Goal: Task Accomplishment & Management: Manage account settings

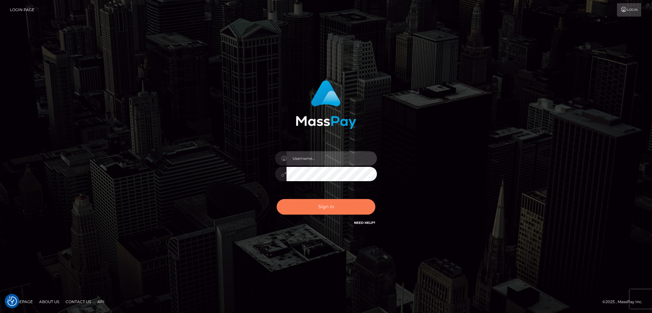
type input "alexstef"
click at [312, 209] on button "Sign in" at bounding box center [326, 207] width 99 height 16
click at [312, 208] on button "Sign in" at bounding box center [326, 207] width 99 height 16
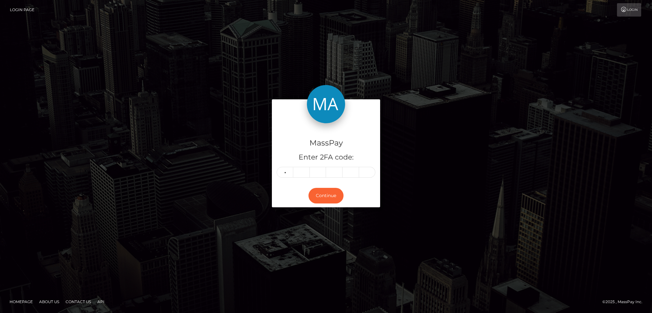
type input "0"
type input "2"
type input "1"
type input "9"
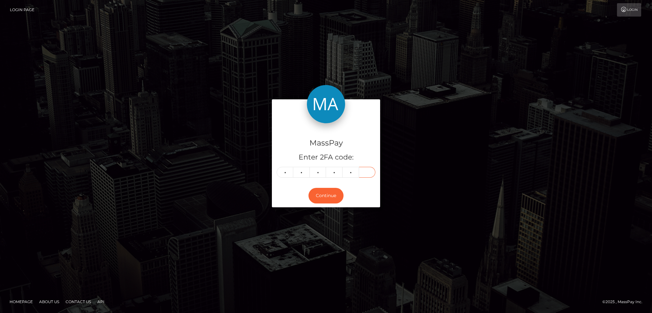
type input "1"
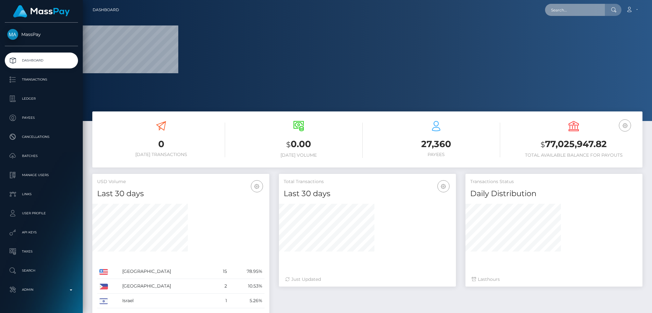
click at [563, 7] on input "text" at bounding box center [575, 10] width 60 height 12
paste input "poact_6zhO7FWeGgmG"
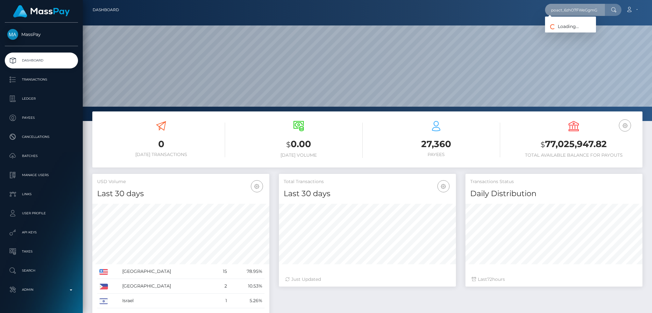
scroll to position [121, 569]
type input "poact_6zhO7FWeGgmG"
click at [566, 32] on link "Rania Khalaf" at bounding box center [570, 33] width 51 height 12
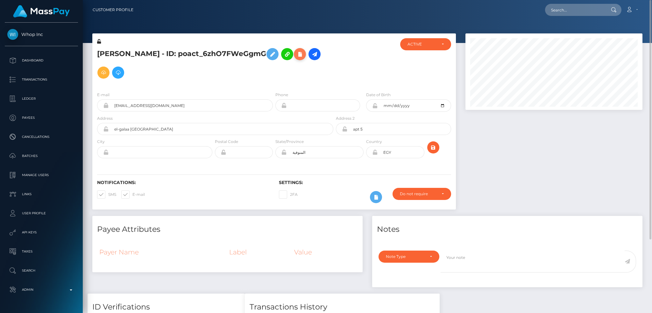
click at [296, 56] on icon at bounding box center [300, 54] width 8 height 8
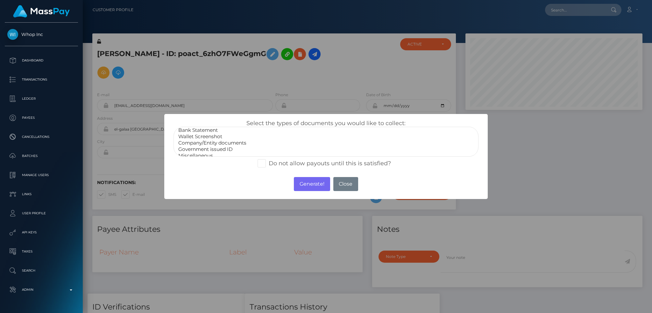
scroll to position [13, 0]
select select "Government issued ID"
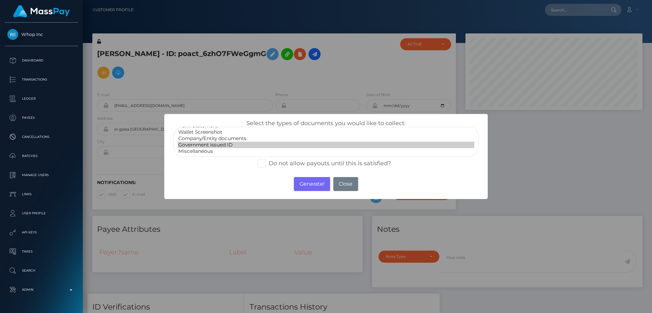
click at [231, 147] on option "Government issued ID" at bounding box center [326, 145] width 297 height 6
drag, startPoint x: 306, startPoint y: 183, endPoint x: 354, endPoint y: 46, distance: 145.3
click at [307, 184] on button "Generate!" at bounding box center [312, 184] width 36 height 14
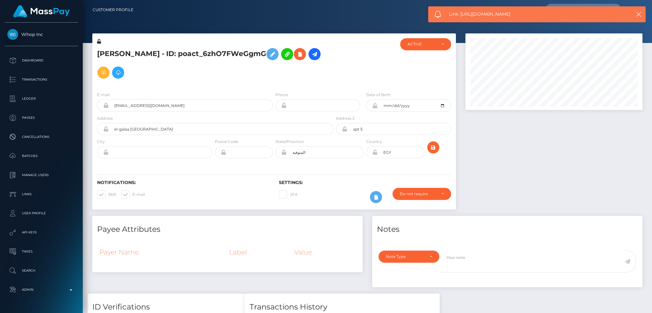
click at [492, 13] on span "Link: https://l.maspay.io/Ihtnm" at bounding box center [533, 14] width 169 height 7
copy span "Link: https://l.maspay.io/Ihtnm"
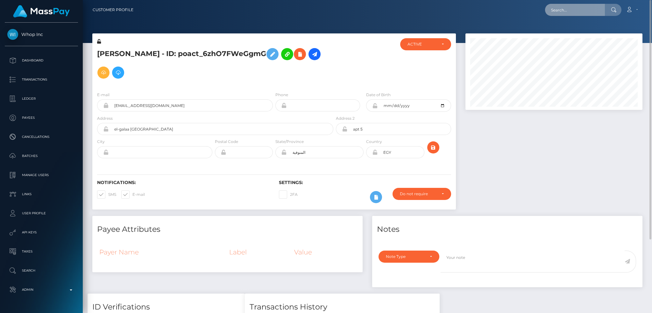
drag, startPoint x: 569, startPoint y: 11, endPoint x: 546, endPoint y: 10, distance: 23.6
click at [569, 11] on input "text" at bounding box center [575, 10] width 60 height 12
paste input "poact_hPARHzl20o9d"
type input "poact_hPARHzl20o9d"
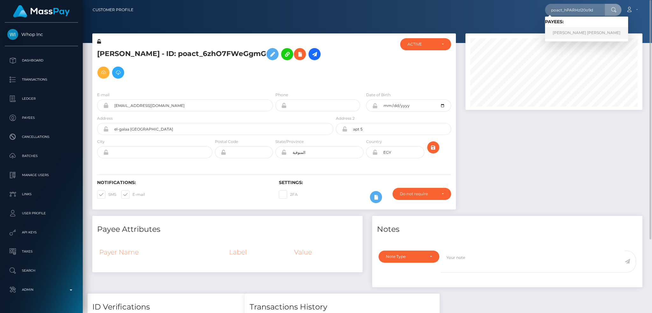
click at [580, 32] on link "MUHAMMAD RASHID rashid" at bounding box center [586, 33] width 83 height 12
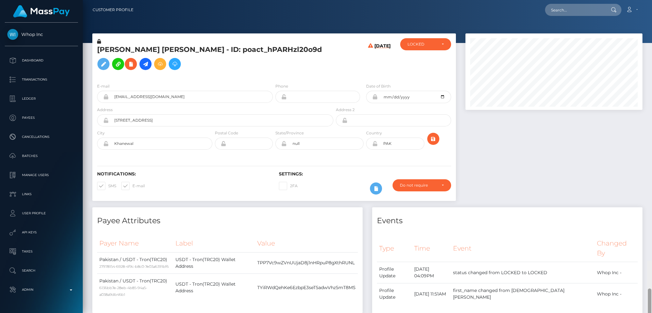
drag, startPoint x: 651, startPoint y: 151, endPoint x: 645, endPoint y: -37, distance: 188.3
click at [645, 0] on html "Whop Inc Dashboard Transactions Ledger Payees Cancellations Links" at bounding box center [326, 156] width 652 height 313
click at [587, 6] on input "text" at bounding box center [575, 10] width 60 height 12
paste input "poact_y2FWKCpOBANm"
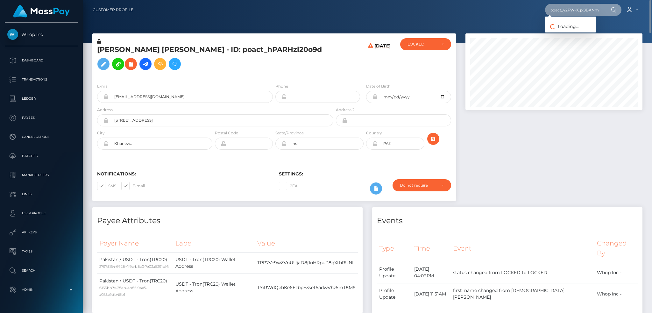
type input "poact_y2FWKCpOBANm"
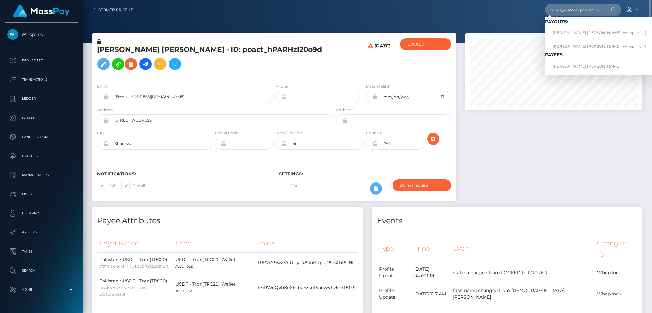
scroll to position [0, 0]
click at [582, 67] on link "JOEL ANTONIO PAULINO CASTILLO" at bounding box center [599, 66] width 109 height 12
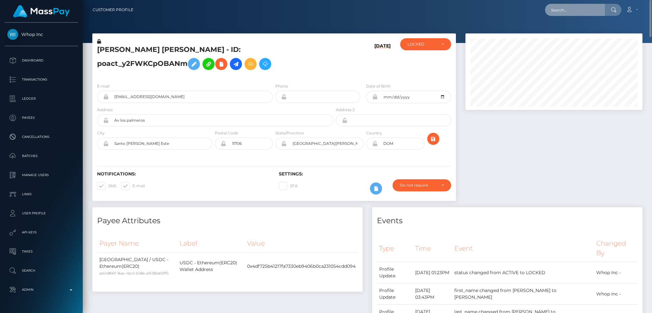
click at [582, 8] on input "text" at bounding box center [575, 10] width 60 height 12
paste input "poact_3L27EnkzwLBg"
type input "poact_3L27EnkzwLBg"
click at [573, 31] on link "Richard Evans" at bounding box center [570, 33] width 51 height 12
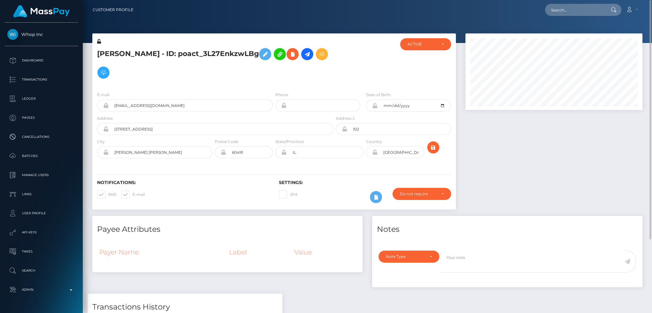
click at [291, 56] on h5 "[PERSON_NAME] - ID: poact_3L27EnkzwLBg" at bounding box center [213, 63] width 233 height 37
click at [289, 56] on icon at bounding box center [293, 54] width 8 height 8
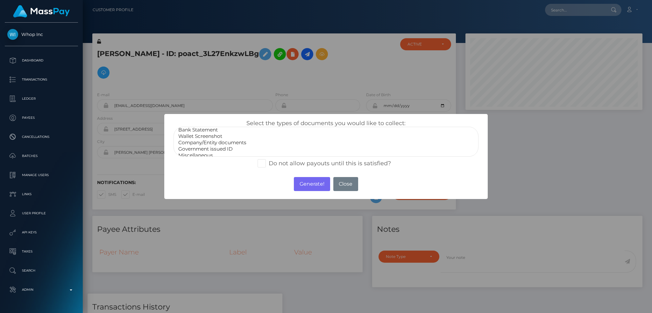
scroll to position [13, 0]
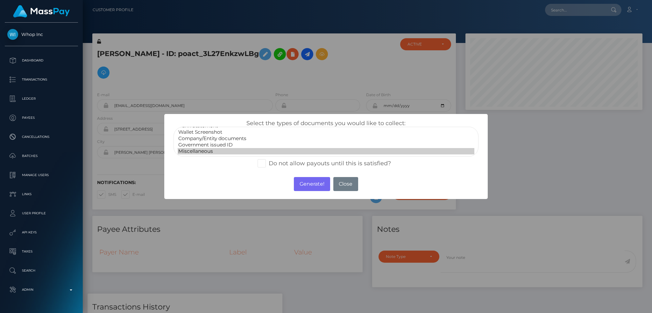
click at [236, 148] on option "Miscellaneous" at bounding box center [326, 151] width 297 height 6
select select "Government issued ID"
click at [224, 144] on option "Government issued ID" at bounding box center [326, 145] width 297 height 6
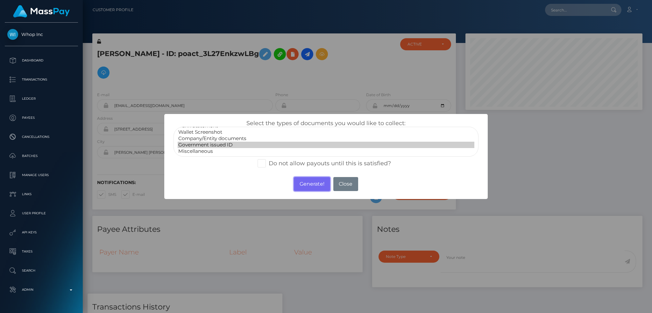
click at [309, 186] on button "Generate!" at bounding box center [312, 184] width 36 height 14
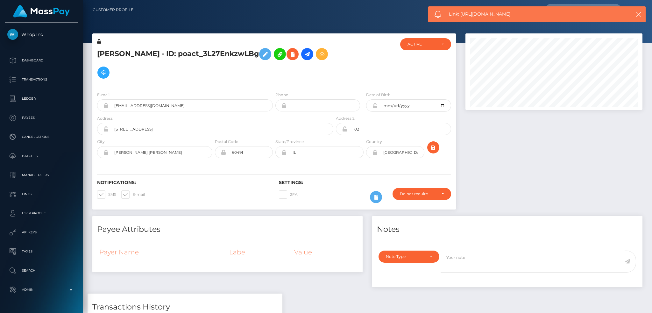
click at [476, 16] on span "Link: https://l.maspay.io/nhtmG" at bounding box center [533, 14] width 169 height 7
copy span "Link: https://l.maspay.io/nhtmG"
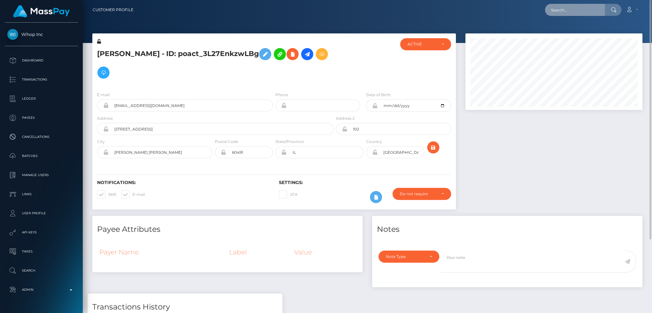
click at [565, 13] on input "text" at bounding box center [575, 10] width 60 height 12
paste input "poact_rQOq4KLMDZ1D"
type input "poact_rQOq4KLMDZ1D"
click at [578, 31] on link "MOHAMED MUSTAFA" at bounding box center [570, 33] width 51 height 12
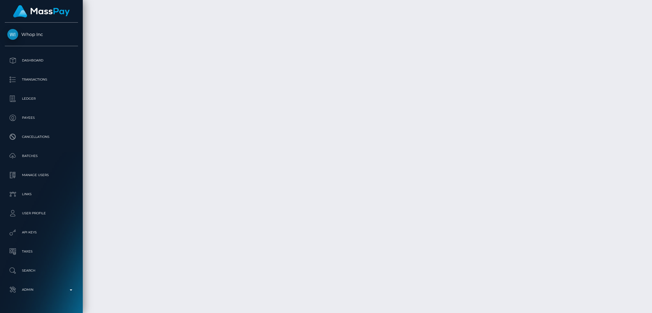
scroll to position [1475, 0]
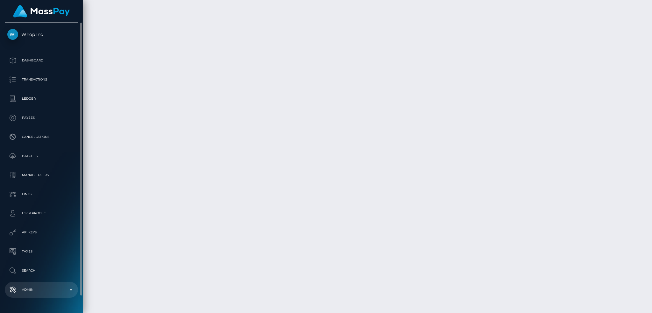
click at [41, 291] on p "Admin" at bounding box center [41, 290] width 68 height 10
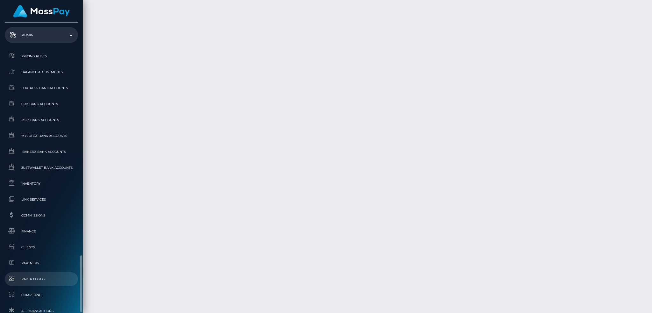
scroll to position [339, 0]
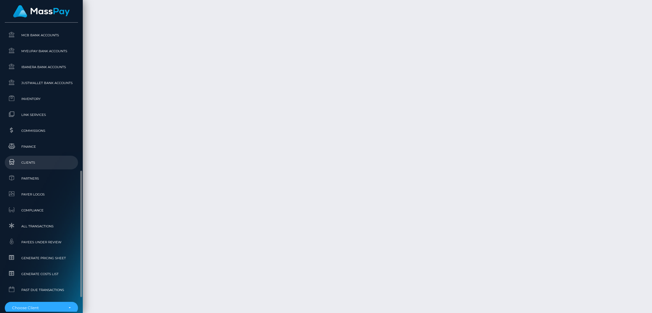
click at [47, 160] on span "Clients" at bounding box center [41, 162] width 68 height 7
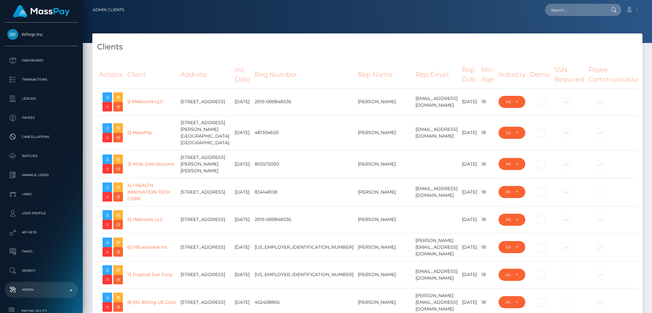
select select "223"
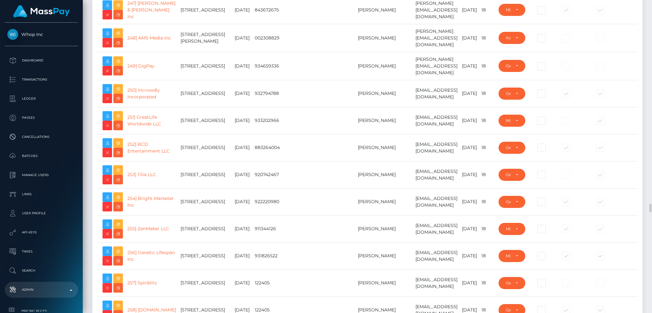
scroll to position [7047, 0]
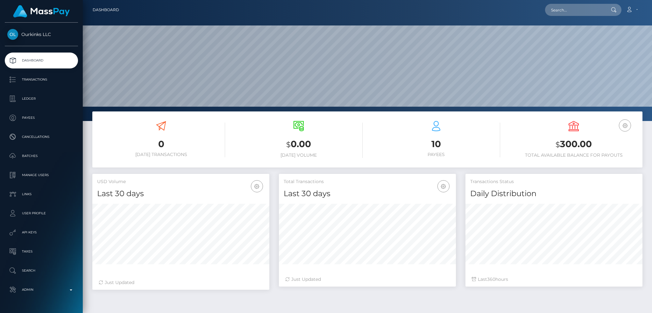
scroll to position [113, 177]
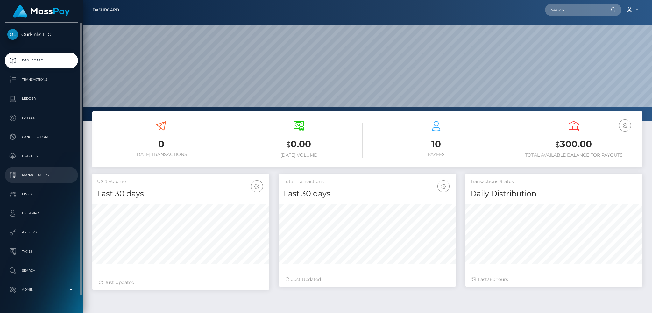
click at [52, 169] on link "Manage Users" at bounding box center [41, 175] width 73 height 16
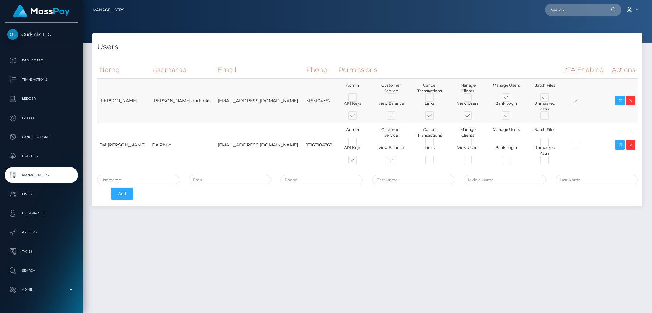
click at [235, 102] on td "[EMAIL_ADDRESS][DOMAIN_NAME]" at bounding box center [260, 101] width 89 height 44
copy td "hamptonshomesupply"
click at [230, 105] on td "[EMAIL_ADDRESS][DOMAIN_NAME]" at bounding box center [260, 101] width 89 height 44
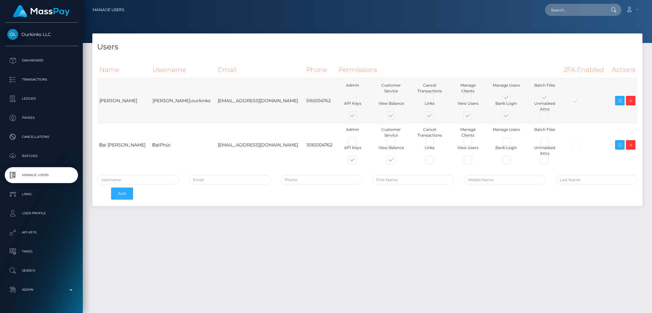
click at [230, 105] on td "[EMAIL_ADDRESS][DOMAIN_NAME]" at bounding box center [260, 101] width 89 height 44
click at [235, 108] on td "[EMAIL_ADDRESS][DOMAIN_NAME]" at bounding box center [260, 101] width 89 height 44
click at [139, 181] on input "text" at bounding box center [138, 179] width 82 height 9
paste input "[EMAIL_ADDRESS][DOMAIN_NAME]"
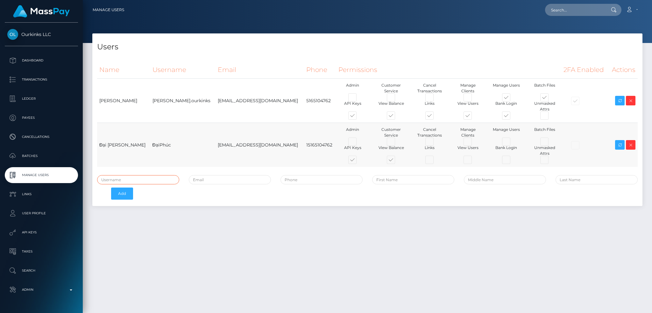
type input "[EMAIL_ADDRESS][DOMAIN_NAME]"
click at [248, 175] on input "email" at bounding box center [230, 179] width 82 height 9
paste input "[EMAIL_ADDRESS][DOMAIN_NAME]"
type input "[EMAIL_ADDRESS][DOMAIN_NAME]"
click at [154, 98] on td "[PERSON_NAME].ourkinks" at bounding box center [182, 101] width 65 height 44
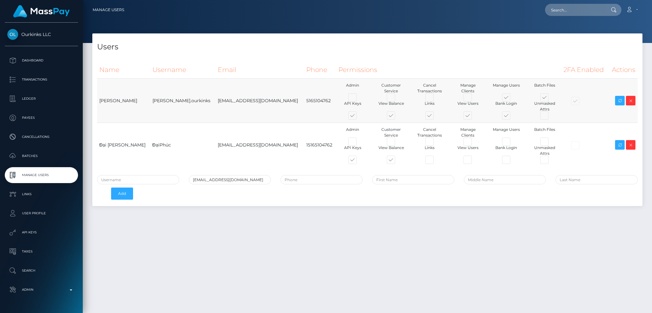
click at [154, 98] on td "[PERSON_NAME].ourkinks" at bounding box center [182, 101] width 65 height 44
copy tr "[PERSON_NAME].ourkinks"
click at [136, 178] on input "text" at bounding box center [138, 179] width 82 height 9
paste input "[PERSON_NAME].ourkinks"
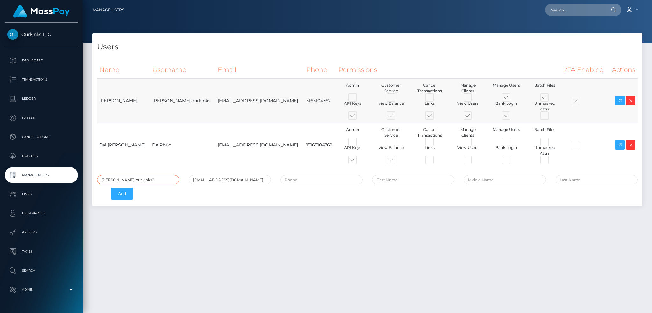
type input "[PERSON_NAME].ourkinks2"
click at [109, 102] on td "[PERSON_NAME]" at bounding box center [123, 101] width 53 height 44
copy td "Nicolas"
click at [402, 176] on input "text" at bounding box center [413, 179] width 82 height 9
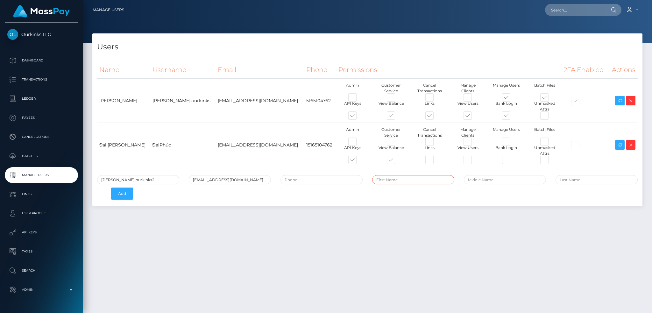
paste input "Nicolas"
type input "Nicolas"
click at [125, 99] on td "[PERSON_NAME]" at bounding box center [123, 101] width 53 height 44
copy td "Grajales"
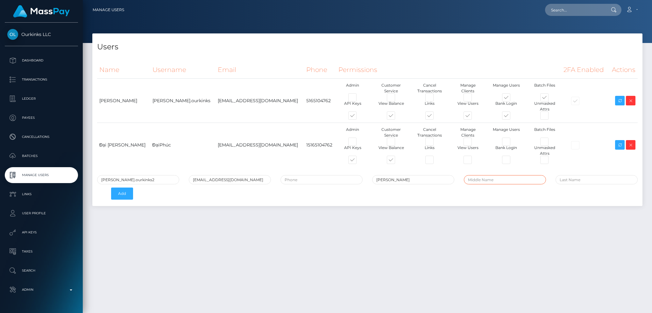
click at [487, 176] on input "text" at bounding box center [505, 179] width 82 height 9
paste input "Grajales"
type input "Grajales"
click at [309, 103] on td "5165104762" at bounding box center [320, 101] width 32 height 44
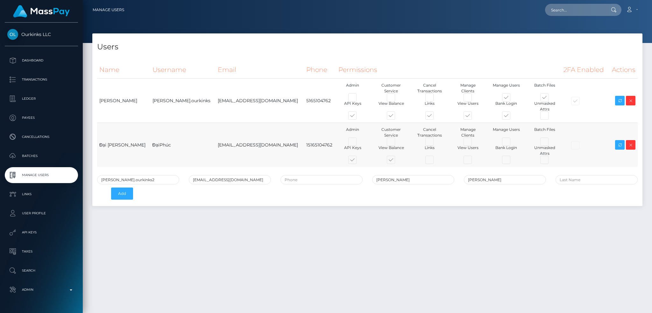
copy td "5165104762"
click at [325, 177] on input "tel" at bounding box center [321, 179] width 82 height 9
paste input "5165104762"
type input "5165104762"
click at [508, 181] on input "Grajales" at bounding box center [505, 179] width 82 height 9
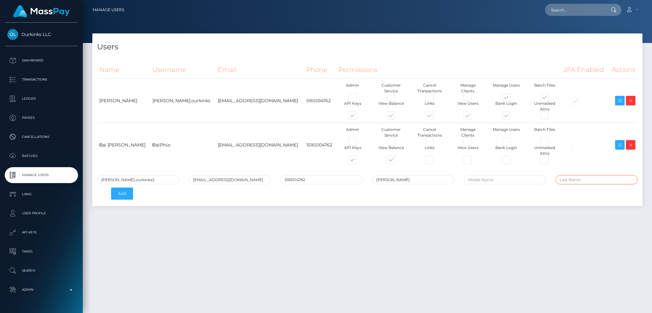
click at [585, 181] on input "text" at bounding box center [597, 179] width 82 height 9
paste input "Grajales"
type input "Grajales"
click at [126, 191] on button "Add" at bounding box center [122, 194] width 22 height 12
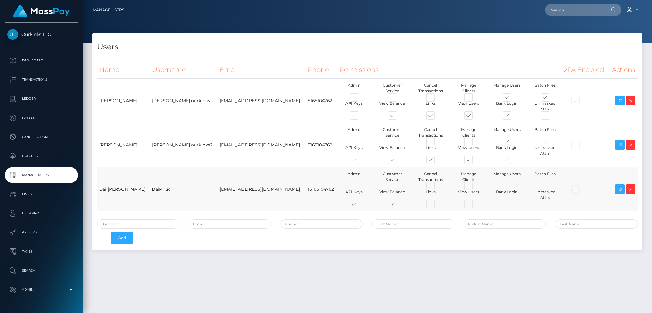
click at [436, 205] on span at bounding box center [436, 205] width 0 height 0
click at [436, 205] on input "checkbox" at bounding box center [438, 207] width 4 height 4
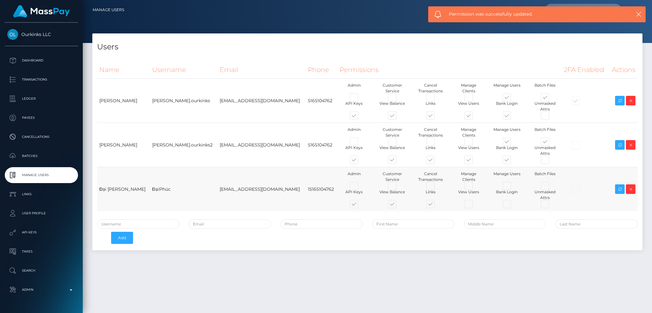
click at [436, 205] on span at bounding box center [436, 205] width 0 height 0
click at [436, 205] on input "checkbox" at bounding box center [438, 207] width 4 height 4
checkbox input "false"
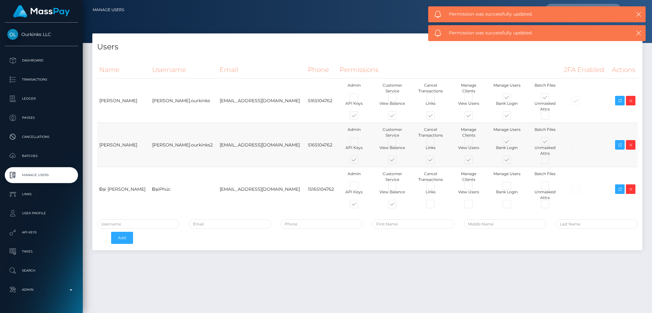
click at [174, 142] on td "nicolas.ourkinks2" at bounding box center [183, 145] width 67 height 44
copy tr "nicolas.ourkinks2"
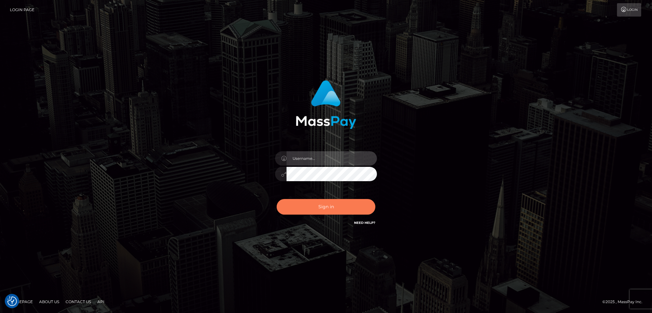
type input "alexstef"
click at [334, 209] on button "Sign in" at bounding box center [326, 207] width 99 height 16
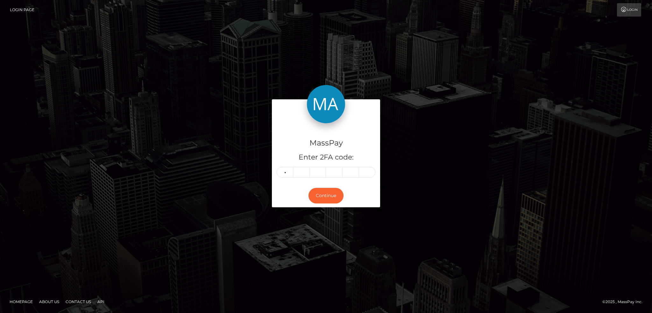
type input "7"
type input "0"
type input "9"
type input "0"
type input "3"
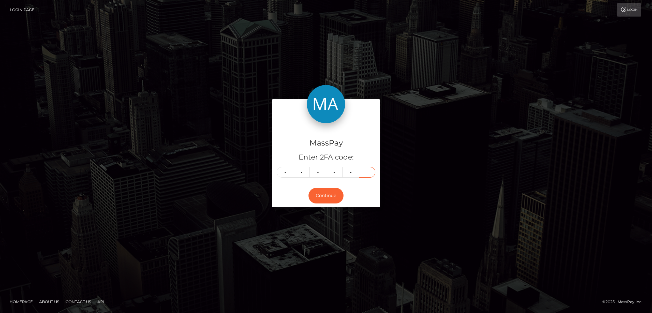
type input "6"
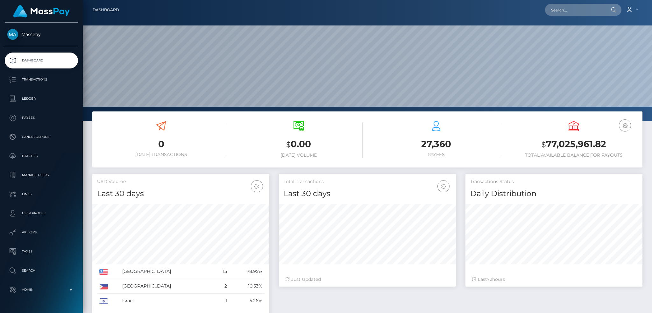
scroll to position [113, 177]
click at [565, 9] on input "text" at bounding box center [575, 10] width 60 height 12
paste input "6456aa06-8605-4fce-af82-4cd1812796f7"
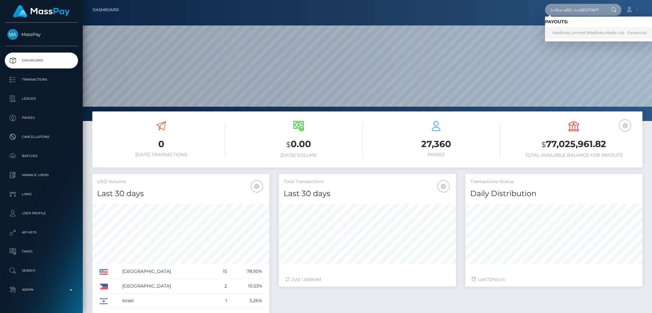
type input "6456aa06-8605-4fce-af82-4cd1812796f7"
click at [562, 29] on link "Madlinks Limited (Madlinks Media Ltd - Fansocial)" at bounding box center [600, 33] width 110 height 12
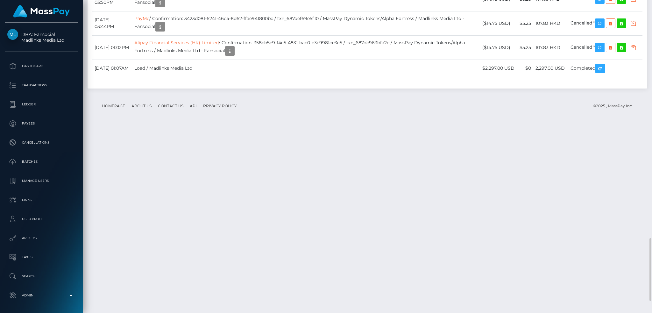
scroll to position [976, 0]
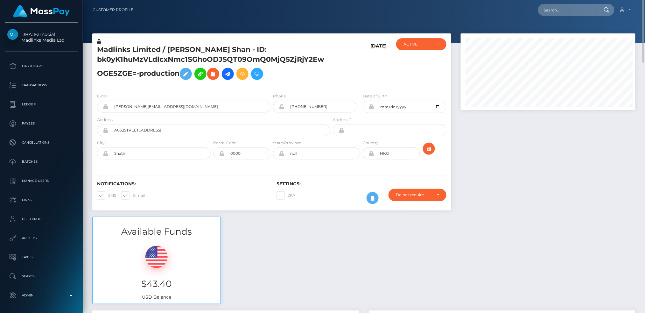
scroll to position [76, 175]
drag, startPoint x: 564, startPoint y: 11, endPoint x: 557, endPoint y: 10, distance: 6.8
click at [564, 11] on input "text" at bounding box center [568, 10] width 60 height 12
paste input "701161-1757969933"
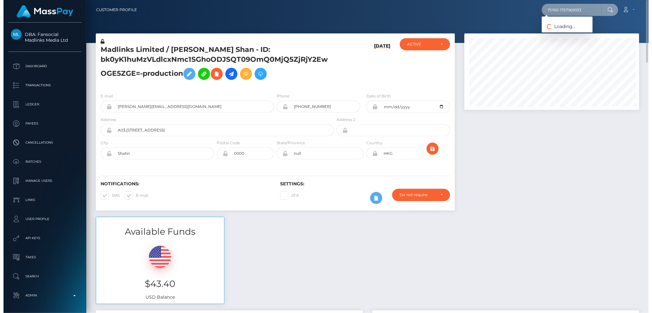
scroll to position [76, 177]
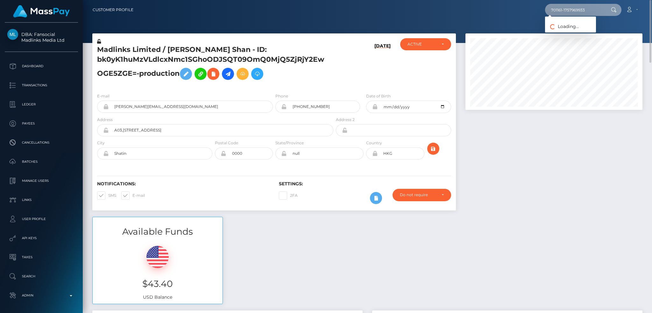
type input "701161-1757969933"
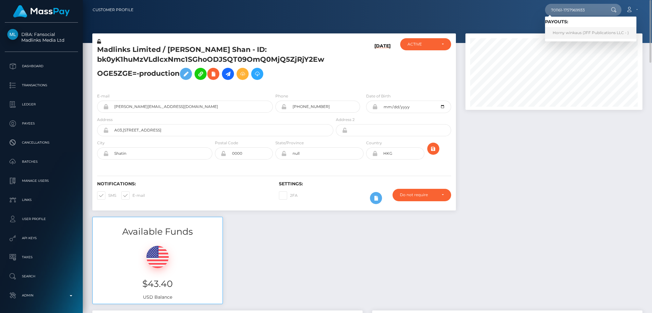
click at [564, 32] on link "Horny winkaus (JFF Publications LLC - )" at bounding box center [590, 33] width 91 height 12
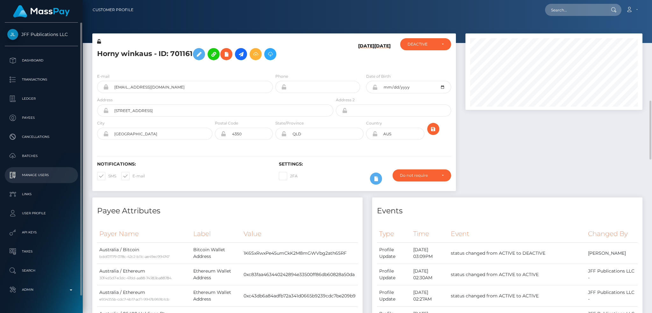
scroll to position [212, 0]
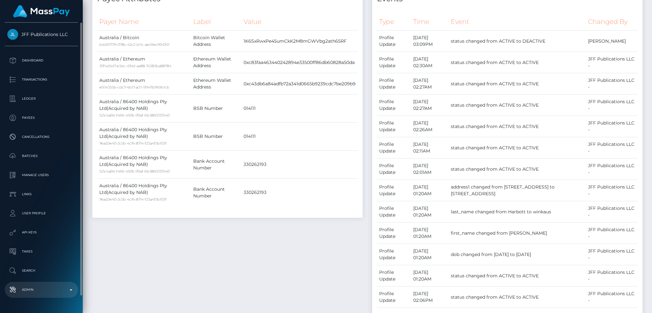
click at [59, 295] on link "Admin" at bounding box center [41, 290] width 73 height 16
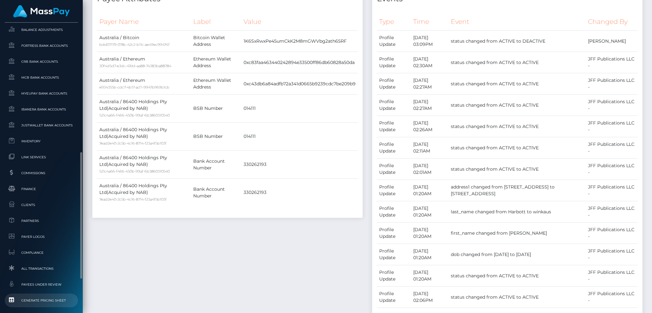
scroll to position [373, 0]
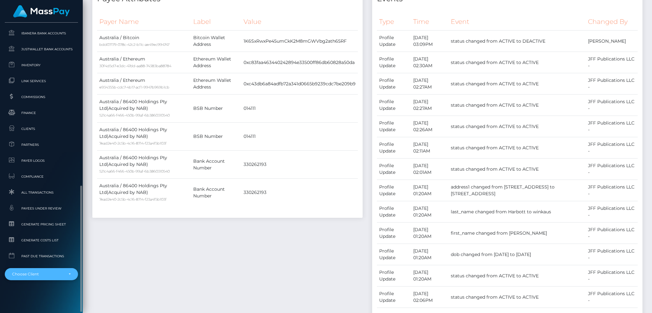
click at [48, 272] on div "Choose Client" at bounding box center [37, 274] width 51 height 5
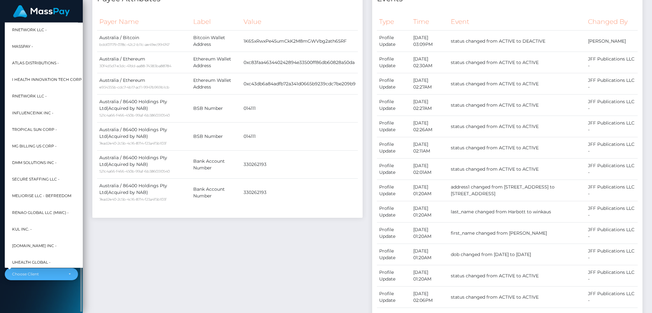
scroll to position [76, 177]
click at [175, 256] on div "Payee Attributes Payer Name Label Value Australia / Bitcoin bdd07179-078c-42c2-…" at bounding box center [228, 290] width 280 height 610
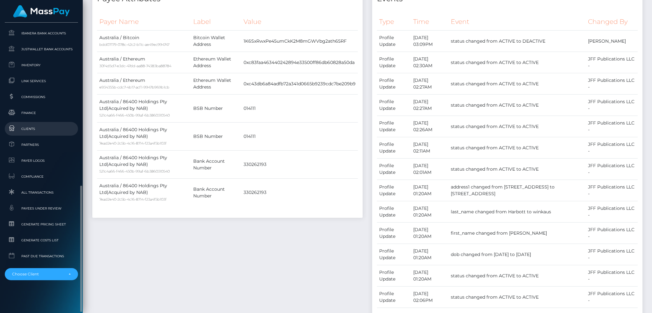
click at [37, 127] on span "Clients" at bounding box center [41, 128] width 68 height 7
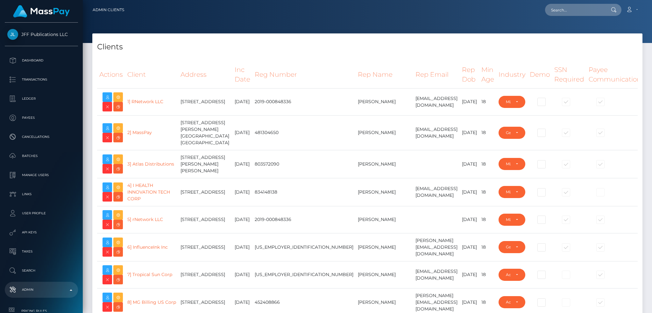
select select "223"
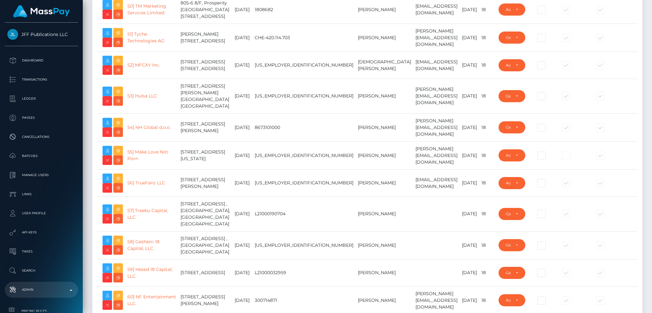
scroll to position [1274, 0]
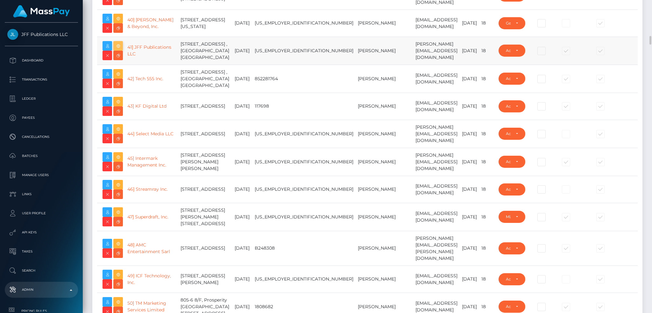
click at [118, 43] on icon at bounding box center [118, 46] width 8 height 8
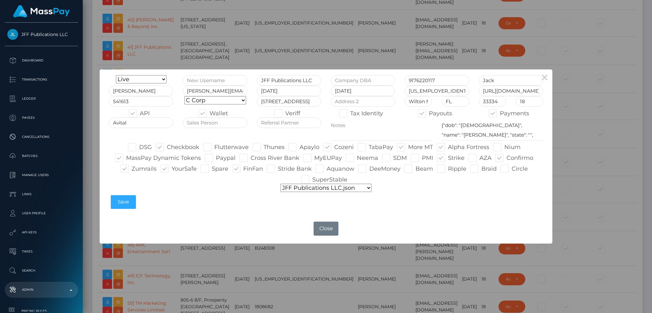
click at [334, 147] on span at bounding box center [334, 147] width 0 height 7
click at [334, 147] on input "Cozeni" at bounding box center [336, 145] width 4 height 4
checkbox input "false"
click at [448, 158] on span at bounding box center [448, 157] width 0 height 7
click at [448, 158] on input "Strike" at bounding box center [450, 156] width 4 height 4
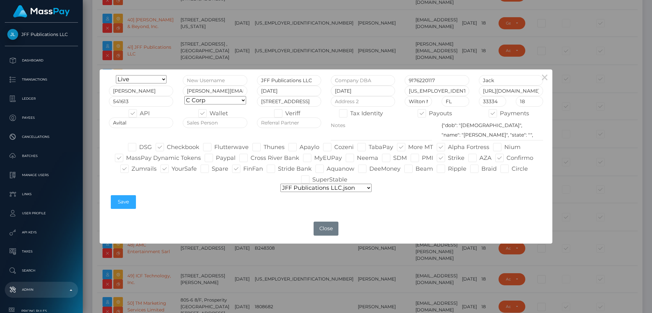
checkbox input "false"
click at [507, 158] on span at bounding box center [507, 157] width 0 height 7
click at [507, 158] on input "Confirmo" at bounding box center [509, 156] width 4 height 4
checkbox input "false"
click at [129, 200] on button "Save" at bounding box center [123, 202] width 25 height 14
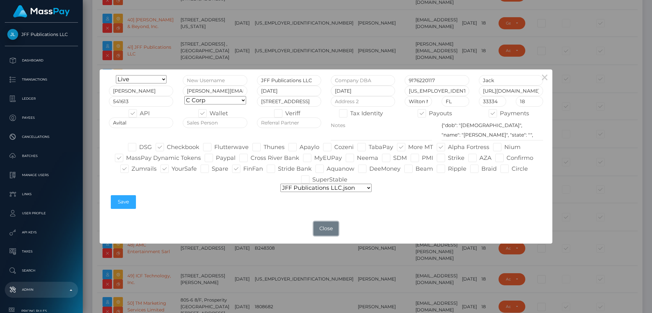
click at [323, 229] on button "Close" at bounding box center [326, 229] width 25 height 14
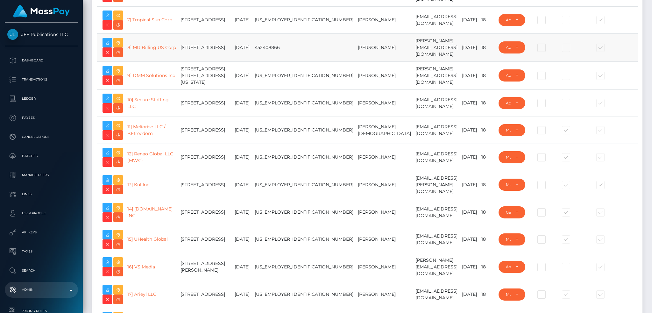
scroll to position [0, 0]
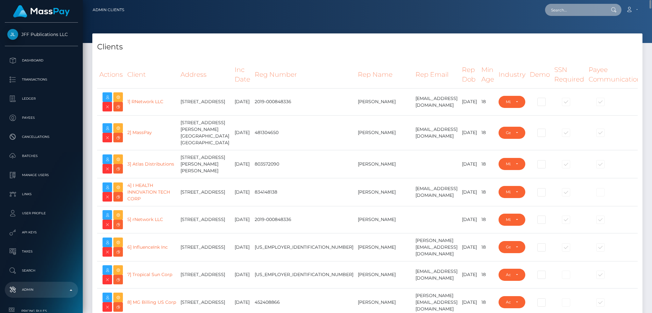
click at [587, 8] on input "text" at bounding box center [575, 10] width 60 height 12
paste input "701161-1757969933"
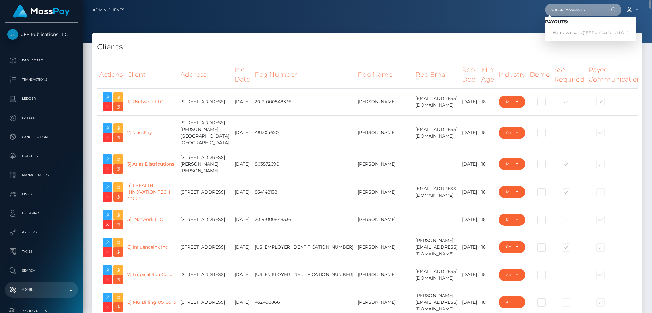
type input "701161-1757969933"
click at [577, 32] on link "Horny winkaus (JFF Publications LLC - )" at bounding box center [590, 33] width 91 height 12
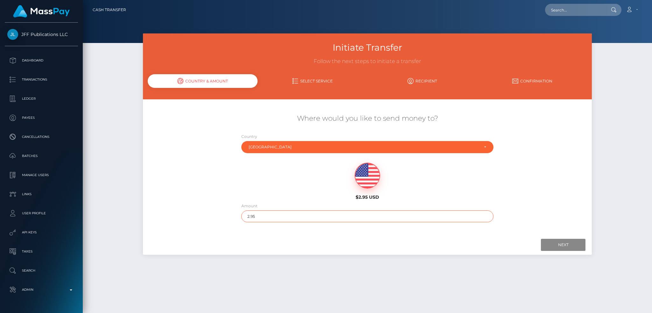
drag, startPoint x: 270, startPoint y: 218, endPoint x: 224, endPoint y: 214, distance: 46.0
click at [224, 214] on div "Where would you like to send money to? Country Abkhazia [GEOGRAPHIC_DATA] [GEOG…" at bounding box center [367, 167] width 449 height 115
click at [560, 244] on input "Next" at bounding box center [563, 245] width 45 height 12
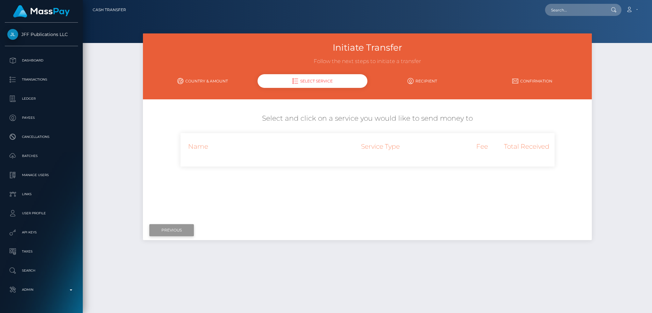
click at [175, 228] on input "Previous" at bounding box center [171, 230] width 45 height 12
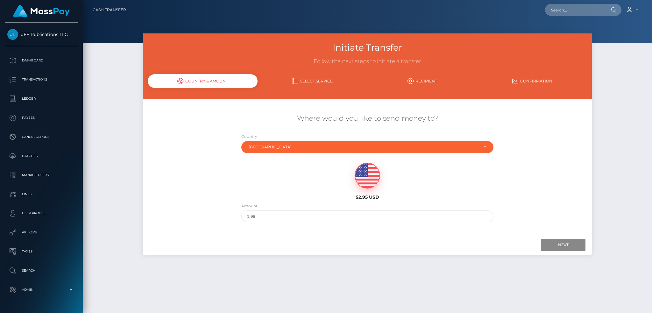
click at [240, 179] on div "$2.95 USD" at bounding box center [368, 179] width 374 height 46
click at [269, 214] on input "2.95" at bounding box center [367, 216] width 252 height 12
type input "200"
click at [558, 244] on input "Next" at bounding box center [563, 245] width 45 height 12
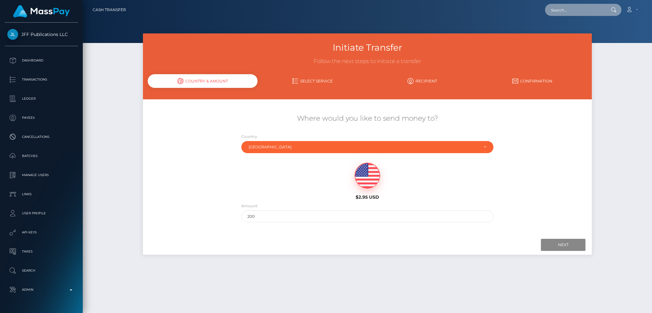
click at [567, 5] on input "text" at bounding box center [575, 10] width 60 height 12
paste input "bf05e8f8-9c4c-11ef-a042-0647902b6ff9"
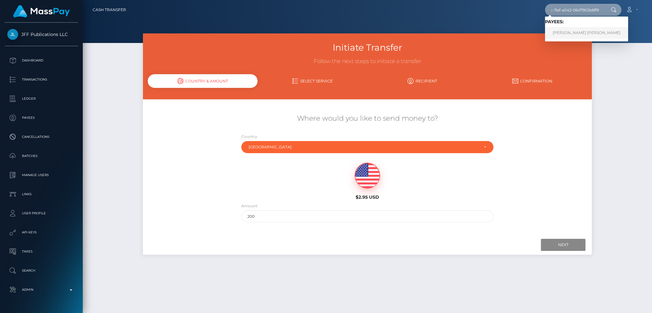
type input "bf05e8f8-9c4c-11ef-a042-0647902b6ff9"
click at [562, 32] on link "JENIFER MINELY PORTOCARRERO PELAEZ" at bounding box center [586, 33] width 83 height 12
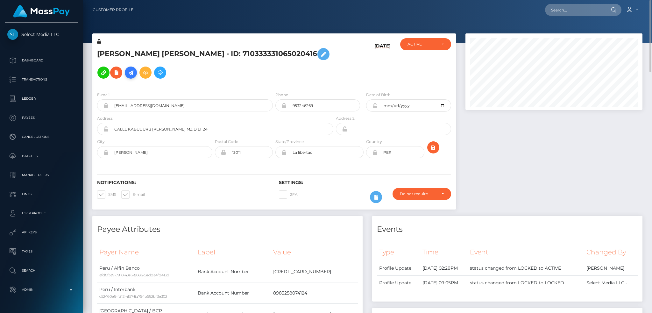
click at [135, 69] on icon at bounding box center [131, 73] width 8 height 8
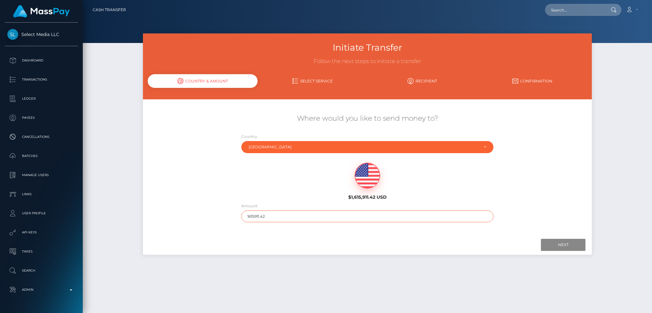
drag, startPoint x: 281, startPoint y: 217, endPoint x: 215, endPoint y: 222, distance: 66.7
click at [217, 222] on div "Where would you like to send money to? Country Abkhazia [GEOGRAPHIC_DATA] [GEOG…" at bounding box center [367, 167] width 449 height 115
type input "200"
click at [558, 249] on input "Next" at bounding box center [563, 245] width 45 height 12
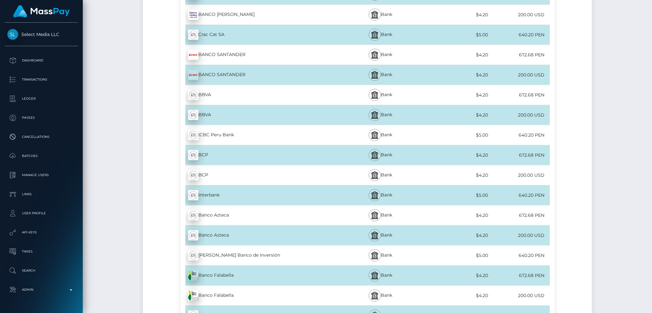
scroll to position [297, 0]
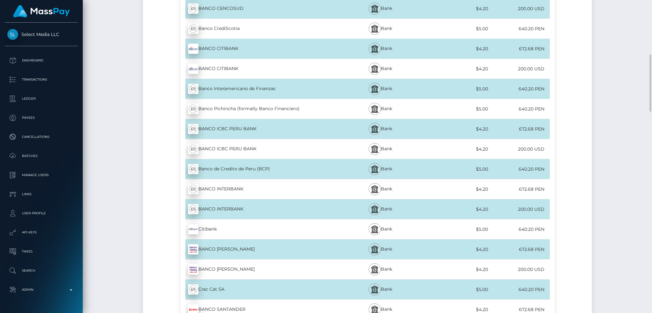
click at [228, 188] on div "BANCO INTERBANK - PEN" at bounding box center [258, 189] width 154 height 18
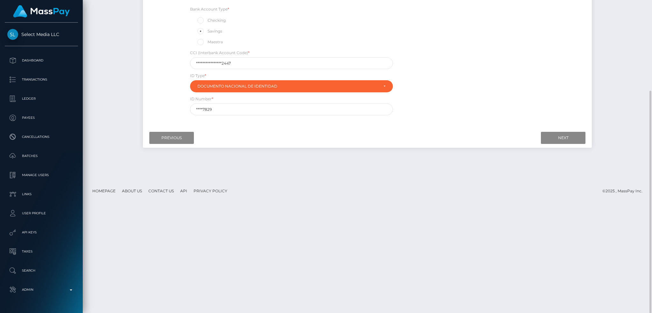
scroll to position [42, 0]
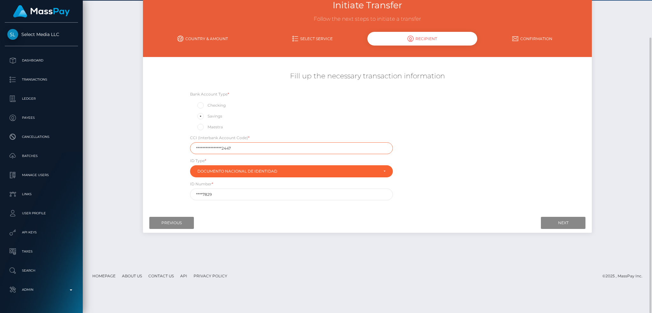
click at [246, 148] on input "**********" at bounding box center [291, 148] width 203 height 12
click at [261, 194] on input "****7829" at bounding box center [291, 194] width 203 height 12
click at [167, 224] on input "Previous" at bounding box center [171, 223] width 45 height 12
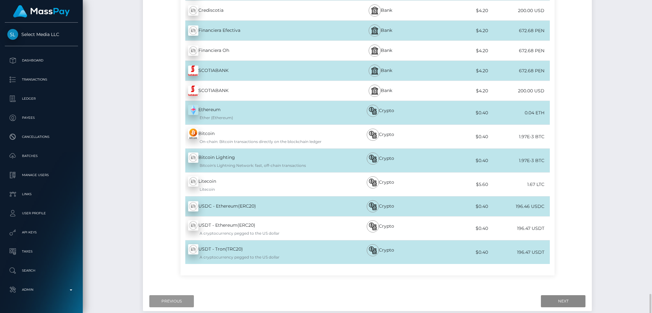
scroll to position [1396, 0]
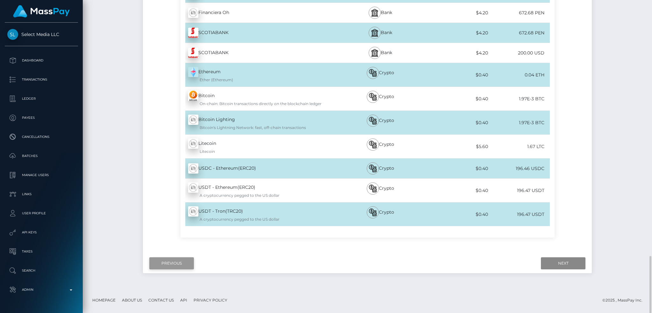
click at [167, 260] on input "Previous" at bounding box center [171, 263] width 45 height 12
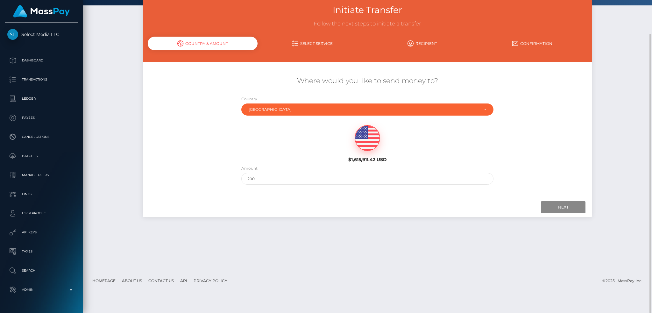
scroll to position [0, 0]
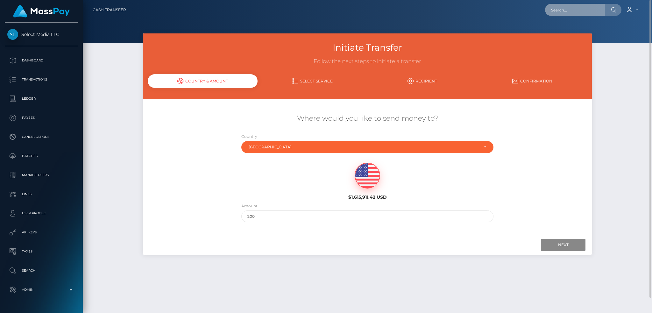
click at [566, 6] on input "text" at bounding box center [575, 10] width 60 height 12
paste input "bf05e8f8-9c4c-11ef-a042-0647902b6ff9"
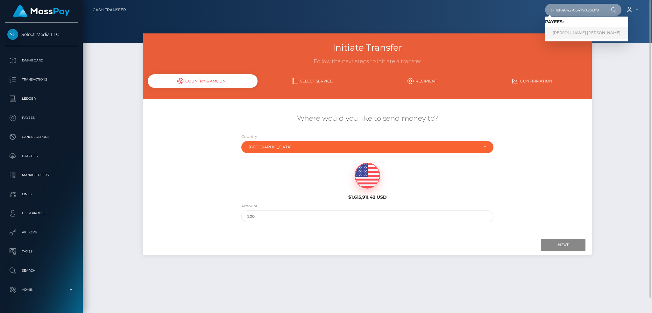
type input "bf05e8f8-9c4c-11ef-a042-0647902b6ff9"
click at [574, 32] on link "JENIFER MINELY PORTOCARRERO PELAEZ" at bounding box center [586, 33] width 83 height 12
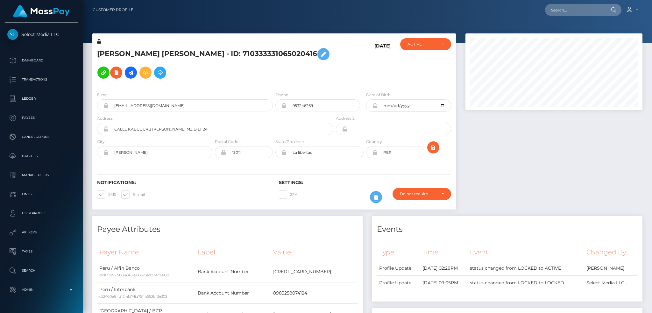
scroll to position [76, 177]
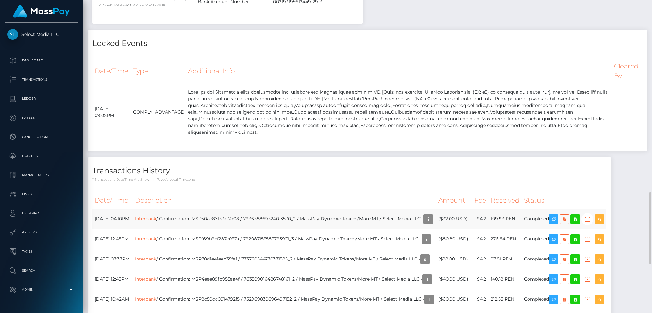
click at [325, 211] on td "Interbank / Confirmation: MSP50ac87137af7d08 / 793638869324013570_2 / MassPay D…" at bounding box center [284, 219] width 303 height 20
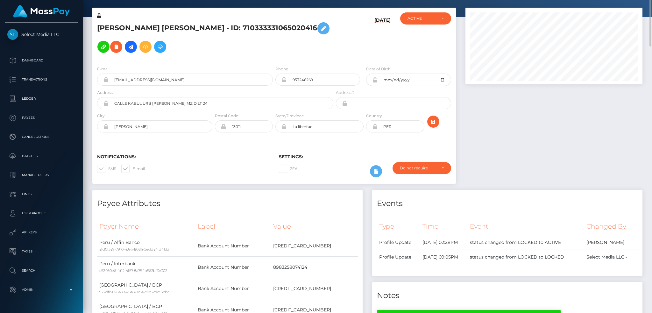
scroll to position [0, 0]
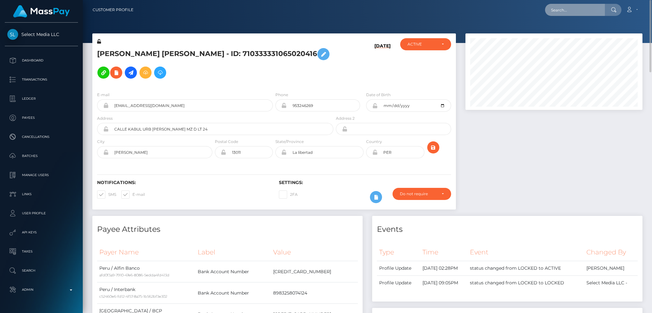
drag, startPoint x: 563, startPoint y: 5, endPoint x: 506, endPoint y: 7, distance: 56.7
click at [563, 6] on input "text" at bounding box center [575, 10] width 60 height 12
paste input "johnson.suen@yahoo.com"
type input "johnson.suen@yahoo.com"
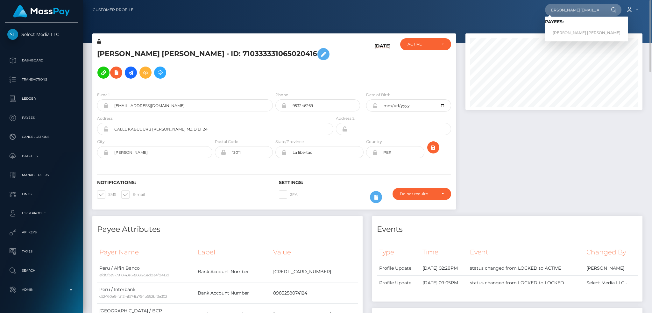
scroll to position [0, 0]
click at [574, 36] on link "JOHN SHAN SUEN" at bounding box center [586, 33] width 83 height 12
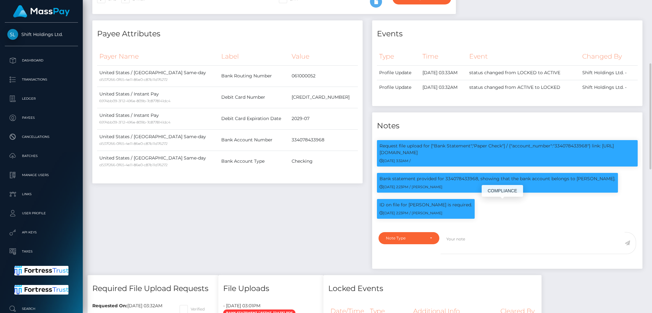
scroll to position [76, 177]
drag, startPoint x: 414, startPoint y: 204, endPoint x: 437, endPoint y: 204, distance: 22.9
click at [437, 204] on p "ID on file for [PERSON_NAME] is required." at bounding box center [426, 205] width 93 height 7
copy p "[PERSON_NAME]"
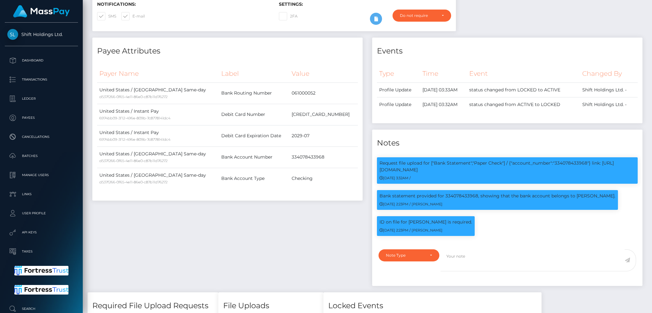
scroll to position [0, 0]
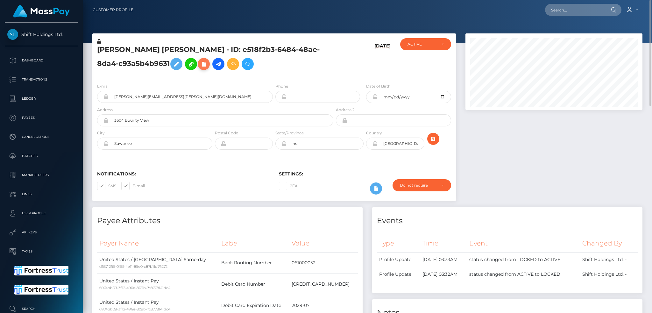
click at [200, 66] on icon at bounding box center [204, 64] width 8 height 8
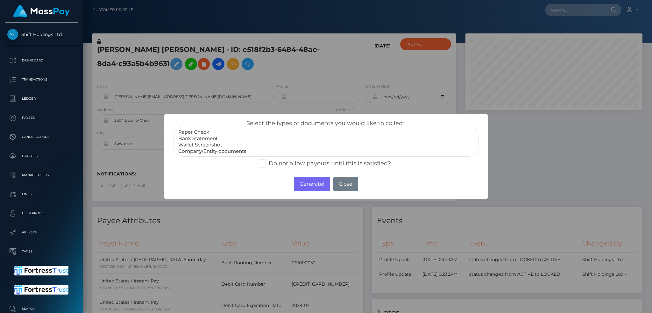
click at [208, 138] on option "Bank Statement" at bounding box center [326, 138] width 297 height 6
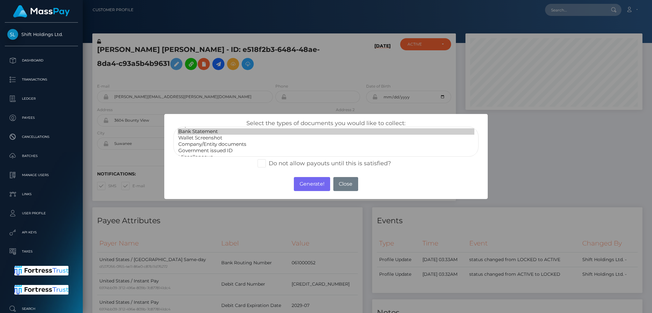
scroll to position [13, 0]
select select "Government issued ID"
click at [222, 143] on option "Government issued ID" at bounding box center [326, 145] width 297 height 6
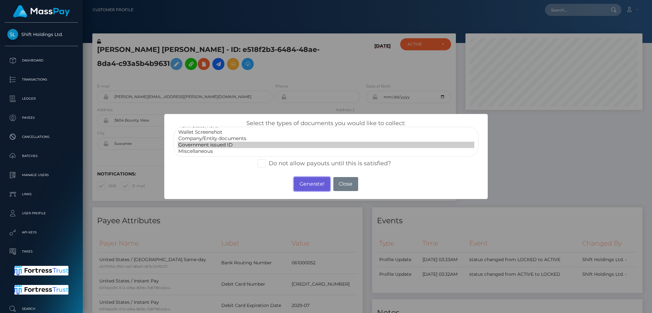
click at [314, 188] on button "Generate!" at bounding box center [312, 184] width 36 height 14
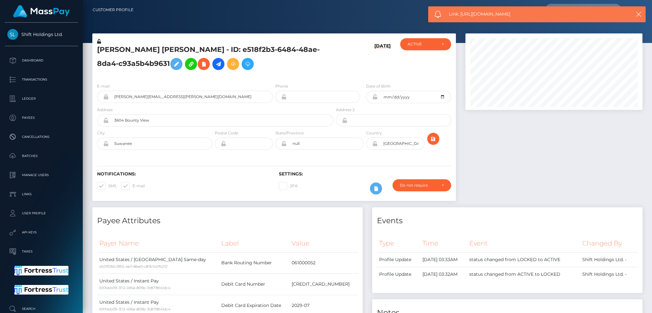
click at [483, 15] on span "Link: [URL][DOMAIN_NAME]" at bounding box center [533, 14] width 169 height 7
copy span "Link: [URL][DOMAIN_NAME]"
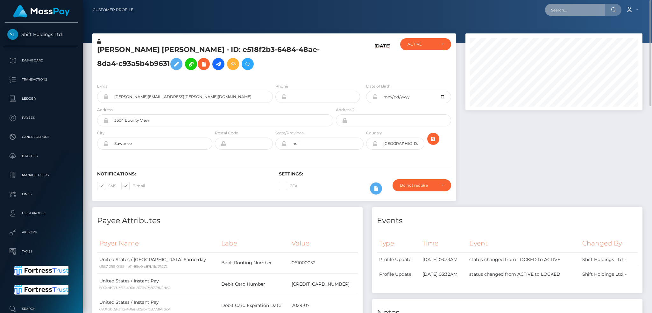
click at [583, 5] on input "text" at bounding box center [575, 10] width 60 height 12
paste input "[EMAIL_ADDRESS][DOMAIN_NAME]"
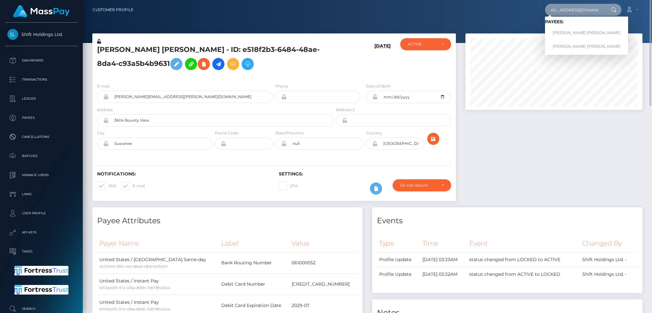
type input "[EMAIL_ADDRESS][DOMAIN_NAME]"
click at [573, 32] on link "[PERSON_NAME] [PERSON_NAME]" at bounding box center [586, 33] width 83 height 12
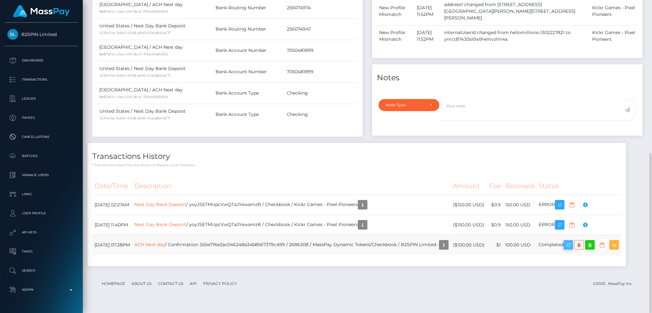
scroll to position [76, 177]
click at [572, 249] on icon "button" at bounding box center [568, 245] width 8 height 8
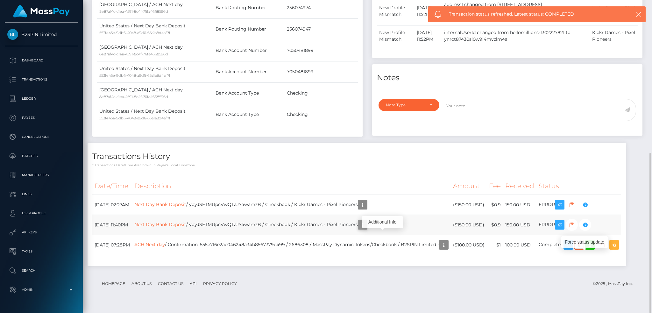
click at [366, 229] on icon "button" at bounding box center [363, 225] width 8 height 8
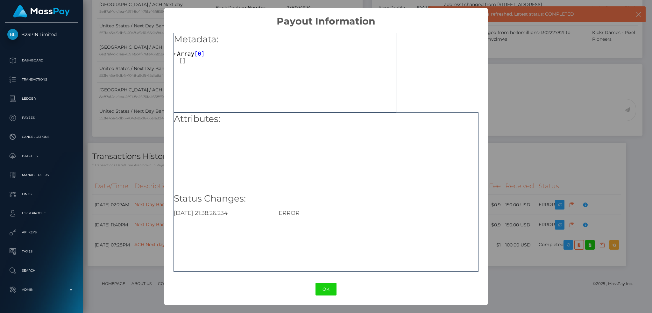
click at [331, 281] on div "OK No Cancel" at bounding box center [325, 289] width 323 height 19
click at [331, 287] on button "OK" at bounding box center [326, 289] width 21 height 13
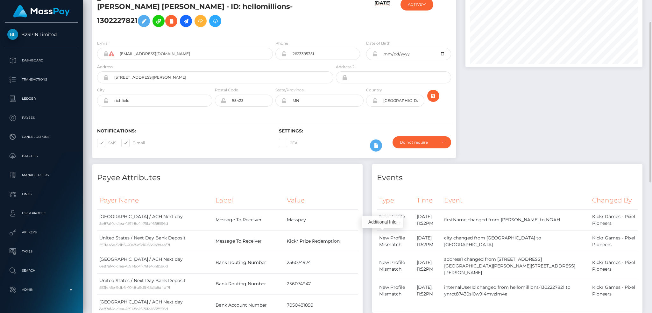
scroll to position [0, 0]
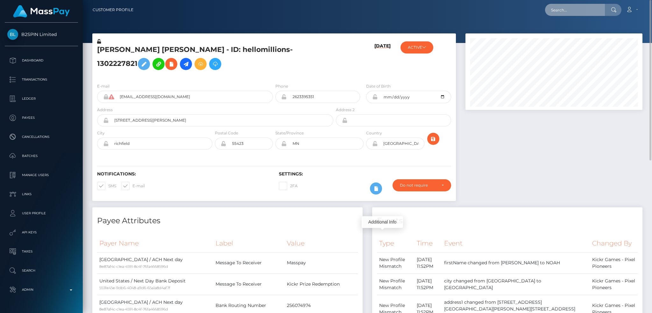
drag, startPoint x: 595, startPoint y: 10, endPoint x: 546, endPoint y: 13, distance: 49.7
click at [595, 10] on input "text" at bounding box center [575, 10] width 60 height 12
paste input "poact_1yIieVkwe64a"
type input "poact_1yIieVkwe64a"
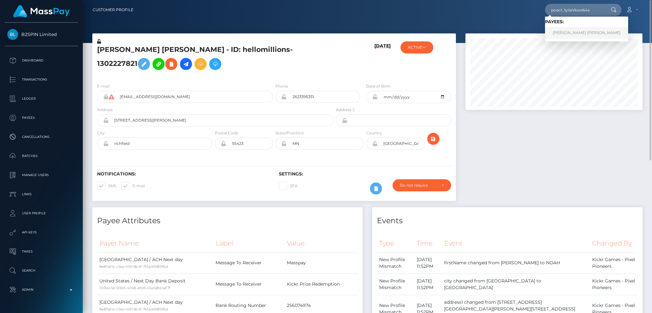
click at [578, 30] on link "MONA HUSSEIN ABDELGALIL HUSSEIN ELHADDAD" at bounding box center [586, 33] width 83 height 12
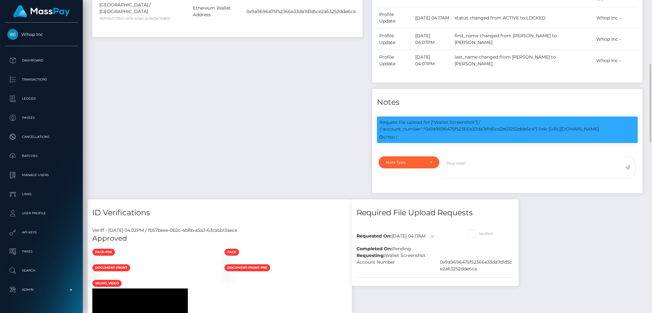
scroll to position [76, 177]
drag, startPoint x: 434, startPoint y: 92, endPoint x: 609, endPoint y: 97, distance: 175.2
click at [609, 119] on p "Request file upload for ["Wallet Screenshot"] / {"account_number":"0x9a9696475f…" at bounding box center [508, 125] width 256 height 13
copy p "Wallet Screenshot"] / {"account_number":"0x9a9696475f52366e33da7d1d5ce2a63252dd…"
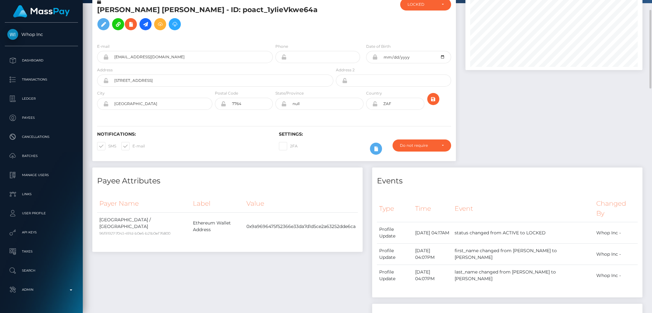
scroll to position [0, 0]
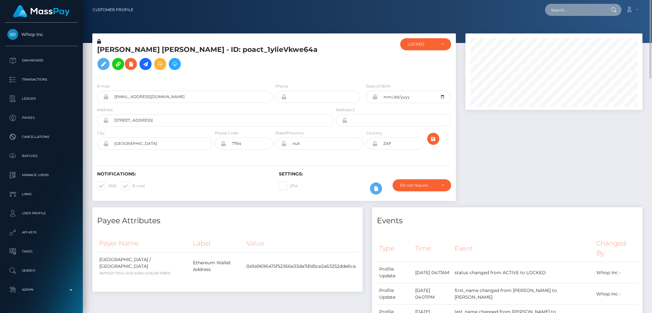
click at [551, 7] on input "text" at bounding box center [575, 10] width 60 height 12
paste input "poact_GEiw9hgjZekH"
type input "poact_GEiw9hgjZekH"
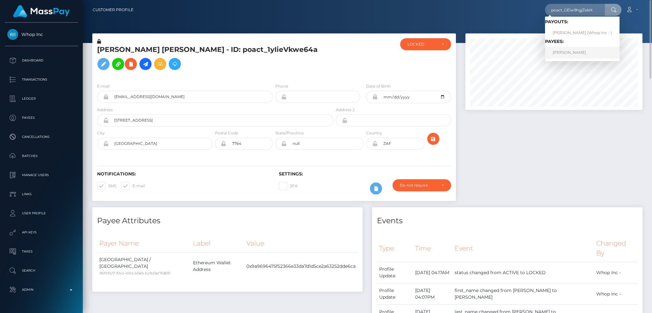
click at [599, 53] on link "[PERSON_NAME]" at bounding box center [582, 53] width 75 height 12
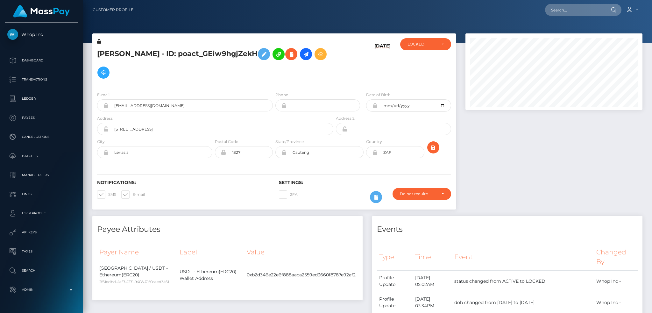
scroll to position [76, 177]
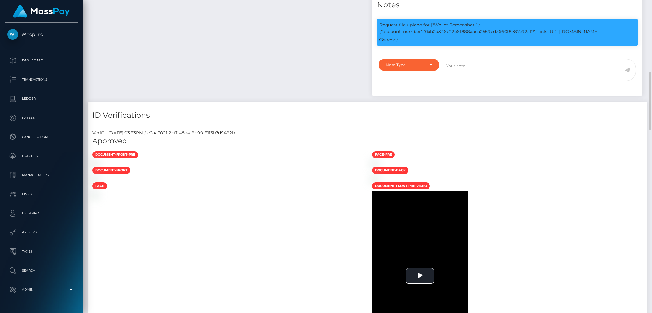
drag, startPoint x: 439, startPoint y: 25, endPoint x: 622, endPoint y: 30, distance: 183.1
click at [621, 30] on p "Request file upload for ["Wallet Screenshot"] / {"account_number":"0xb2d346e22e…" at bounding box center [508, 28] width 256 height 13
copy p "Wallet Screenshot"] / {"account_number":"0xb2d346e22e6f888aaca2559ed3660f8787e9…"
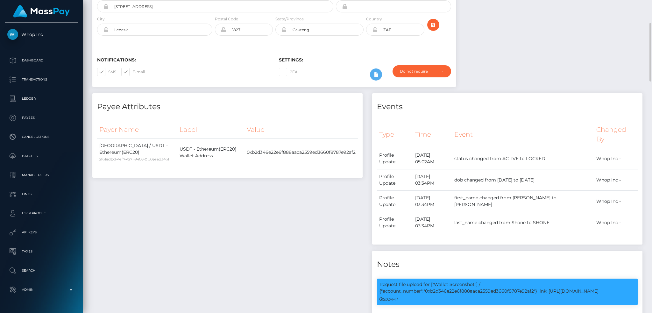
scroll to position [0, 0]
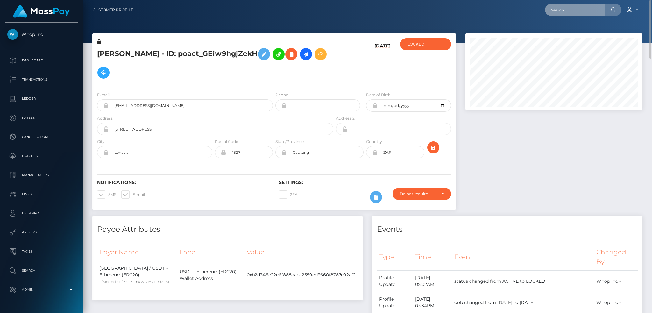
click at [583, 12] on input "text" at bounding box center [575, 10] width 60 height 12
paste input "6456aa06-8605-4fce-af82-4cd1812796f7"
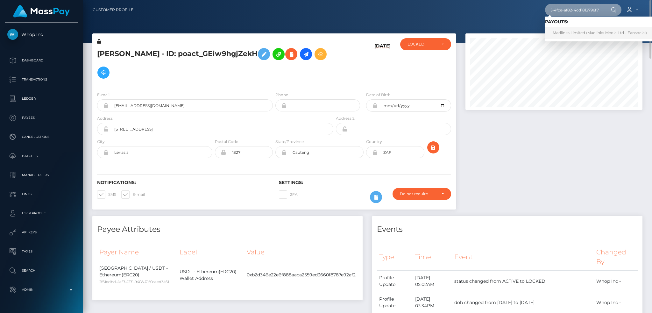
type input "6456aa06-8605-4fce-af82-4cd1812796f7"
click at [568, 32] on link "Madlinks Limited (Madlinks Media Ltd - Fansocial)" at bounding box center [600, 33] width 110 height 12
